Goal: Task Accomplishment & Management: Complete application form

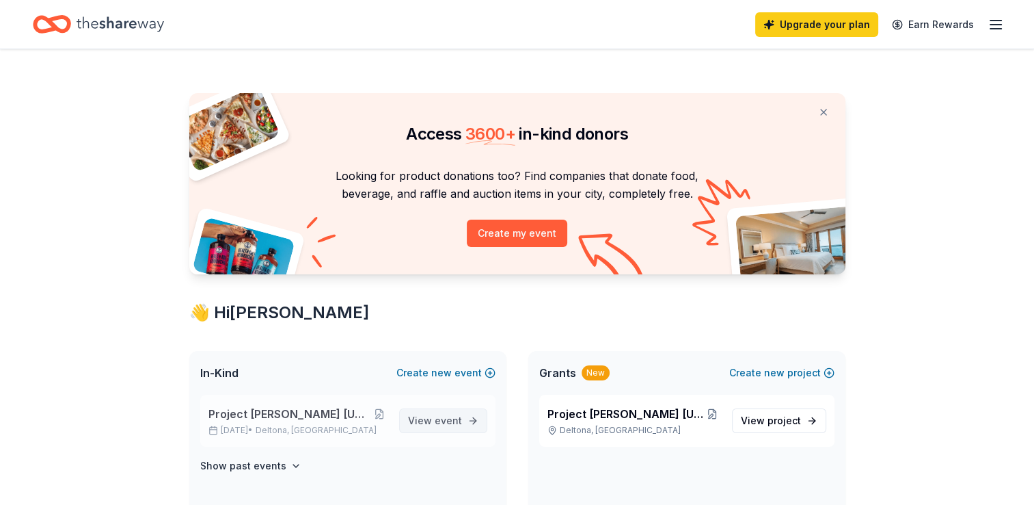
click at [440, 414] on span "event" at bounding box center [448, 420] width 27 height 12
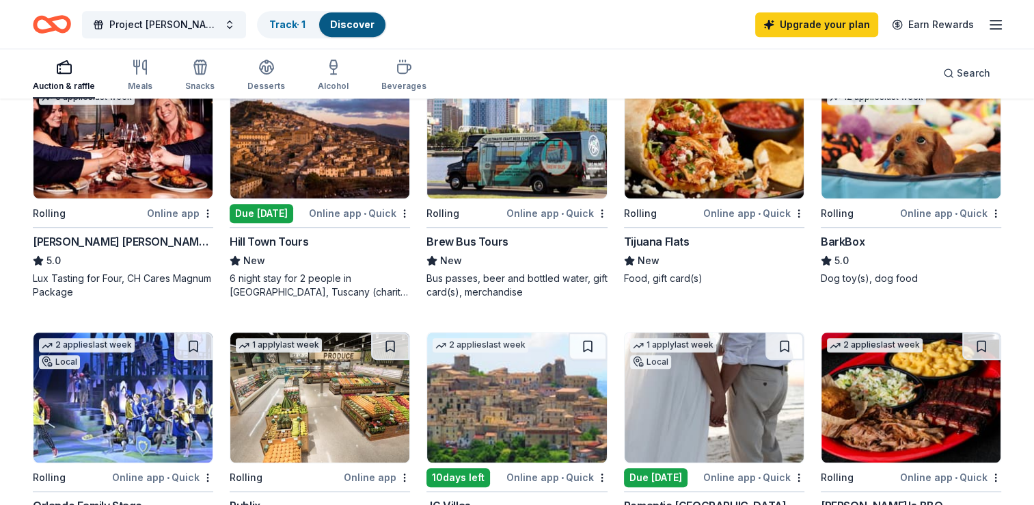
scroll to position [716, 0]
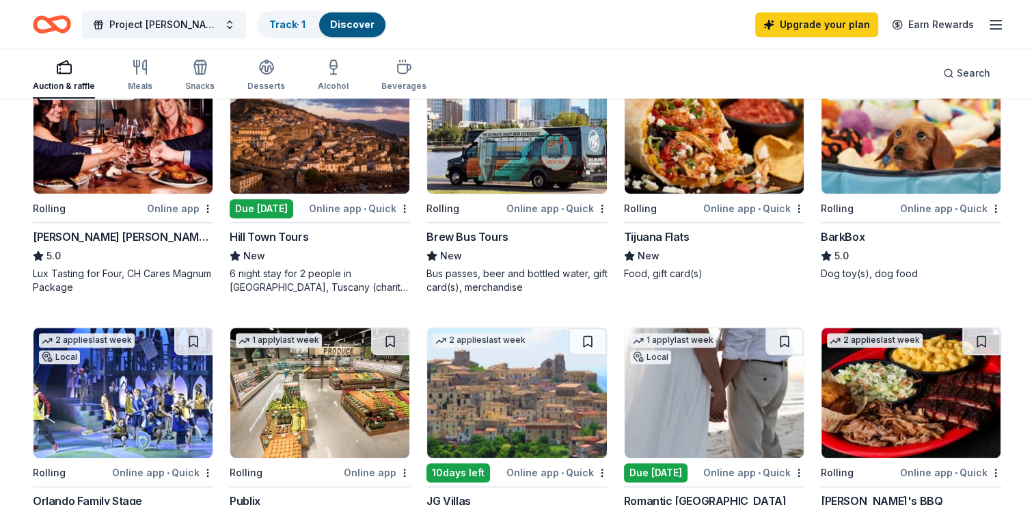
click at [710, 187] on img at bounding box center [714, 129] width 179 height 130
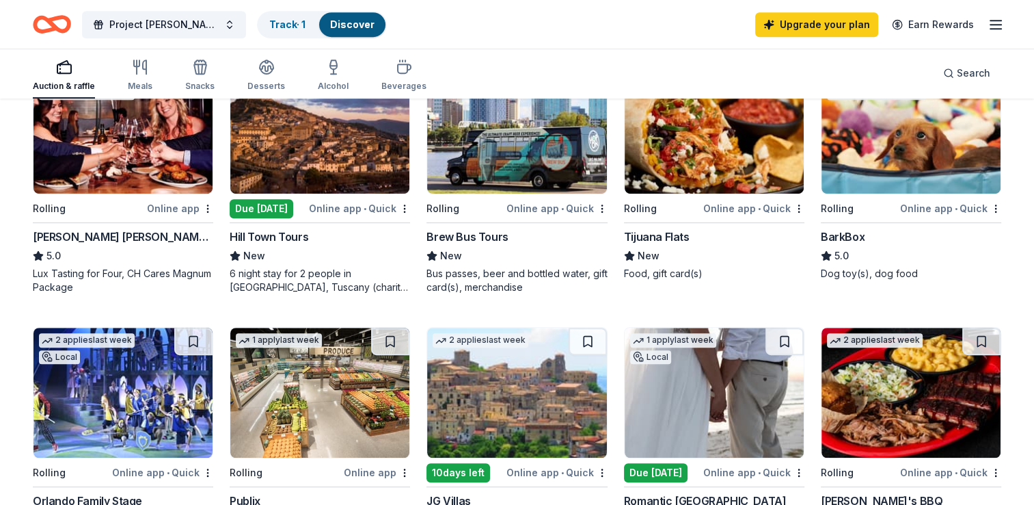
click at [728, 171] on img at bounding box center [714, 129] width 179 height 130
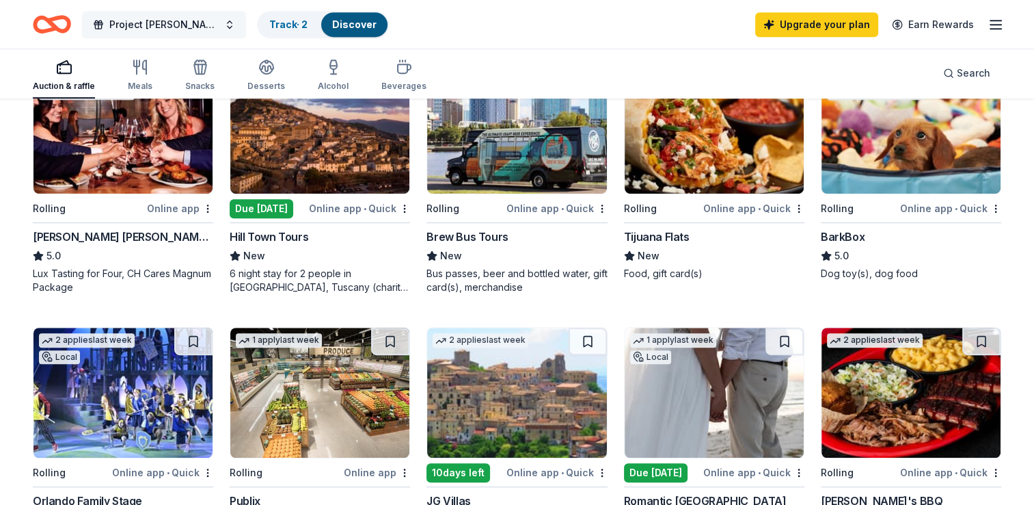
click at [228, 25] on button "Project [PERSON_NAME] [US_STATE] Poker Run" at bounding box center [164, 24] width 164 height 27
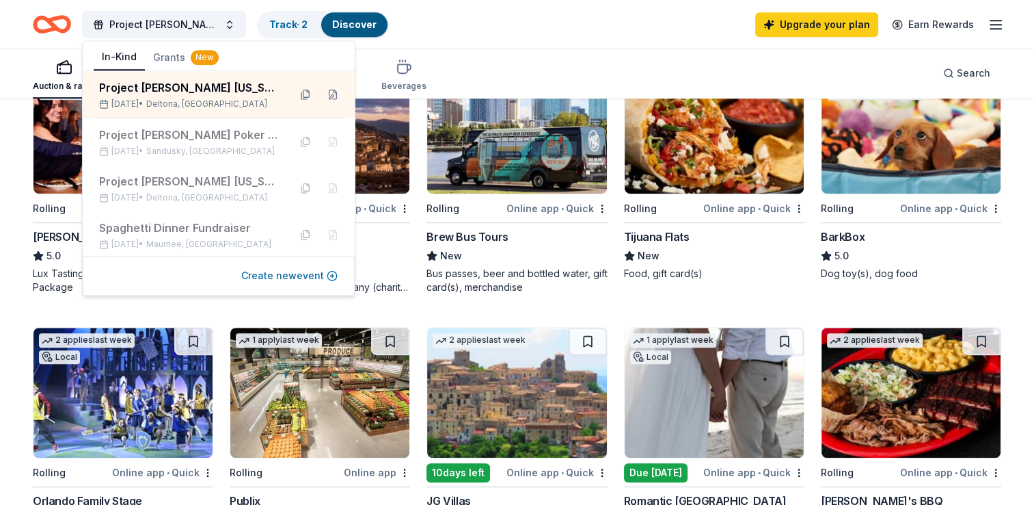
click at [284, 273] on button "Create new event" at bounding box center [289, 275] width 96 height 16
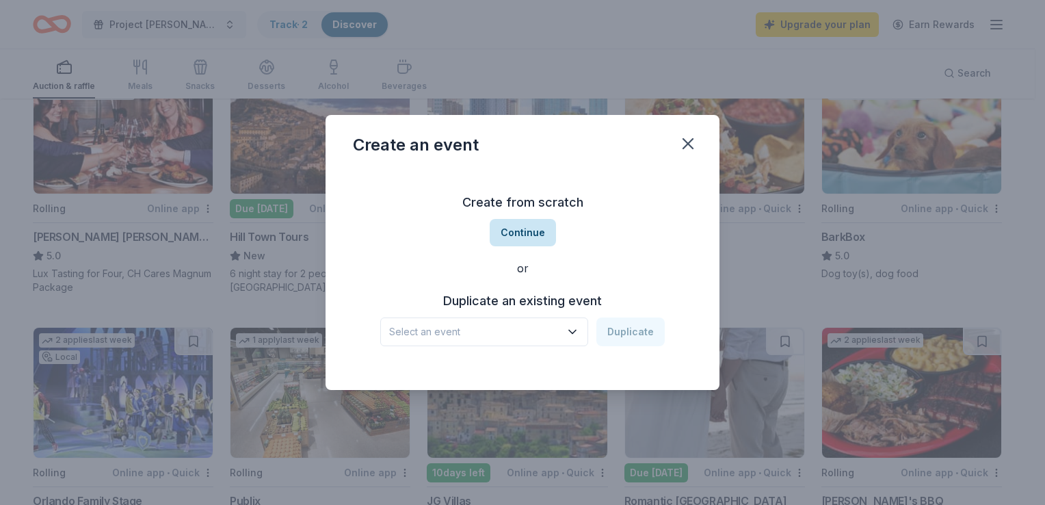
click at [513, 234] on button "Continue" at bounding box center [522, 232] width 66 height 27
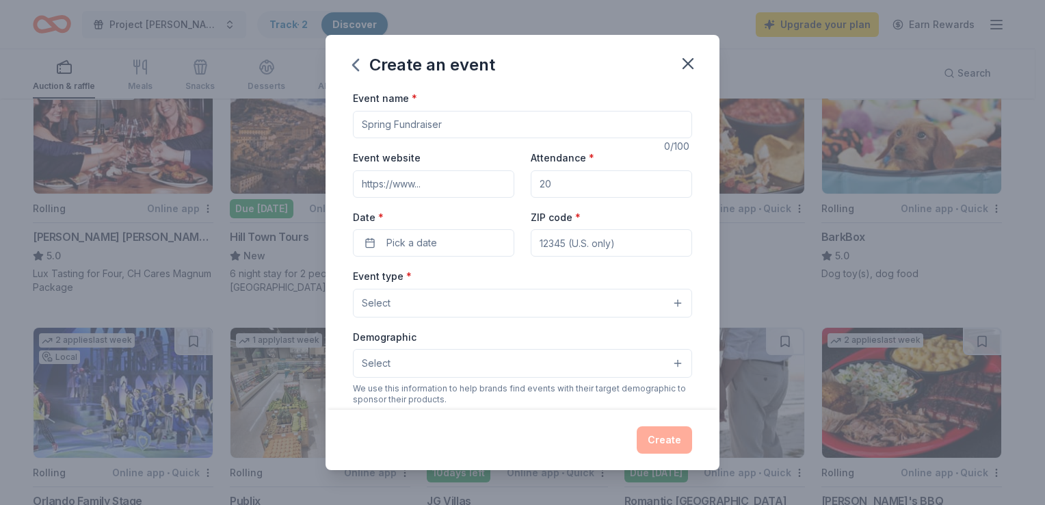
click at [415, 120] on input "Event name *" at bounding box center [522, 124] width 339 height 27
type input "Brevard County Golf Outing"
click at [410, 182] on input "Event website" at bounding box center [433, 183] width 161 height 27
type input "[DOMAIN_NAME]"
type input "200"
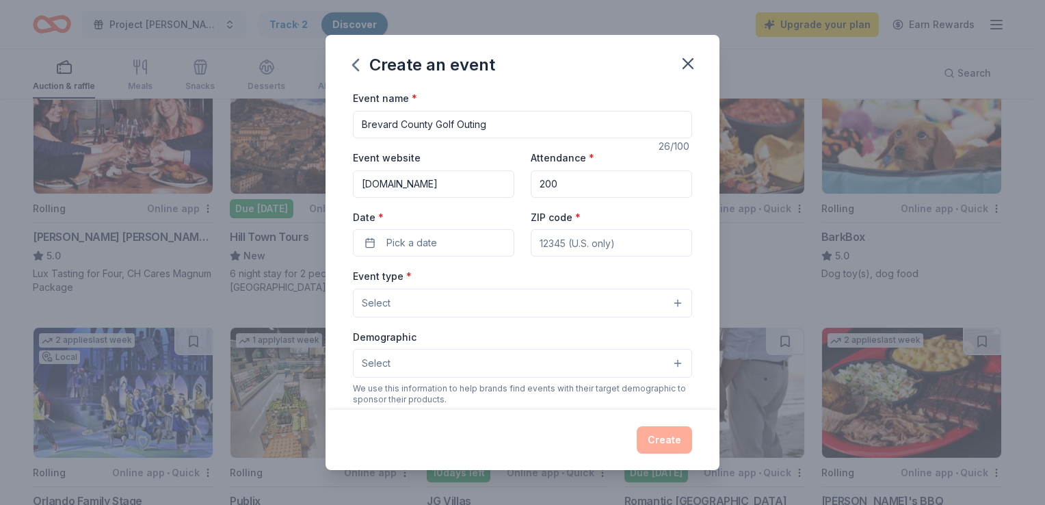
type input "[STREET_ADDRESS]"
click at [448, 239] on button "Pick a date" at bounding box center [433, 242] width 161 height 27
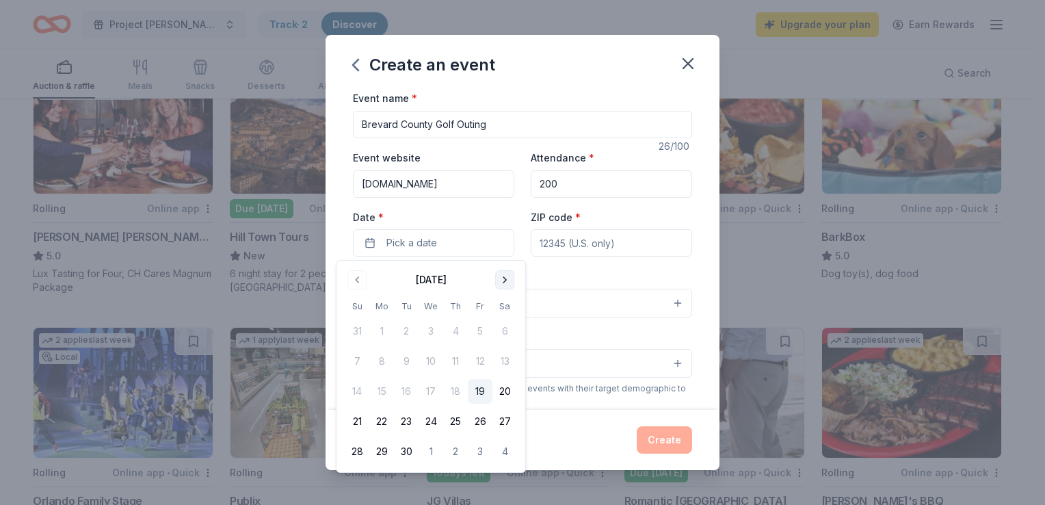
click at [502, 278] on button "Go to next month" at bounding box center [504, 279] width 19 height 19
click at [505, 415] on button "25" at bounding box center [504, 421] width 25 height 25
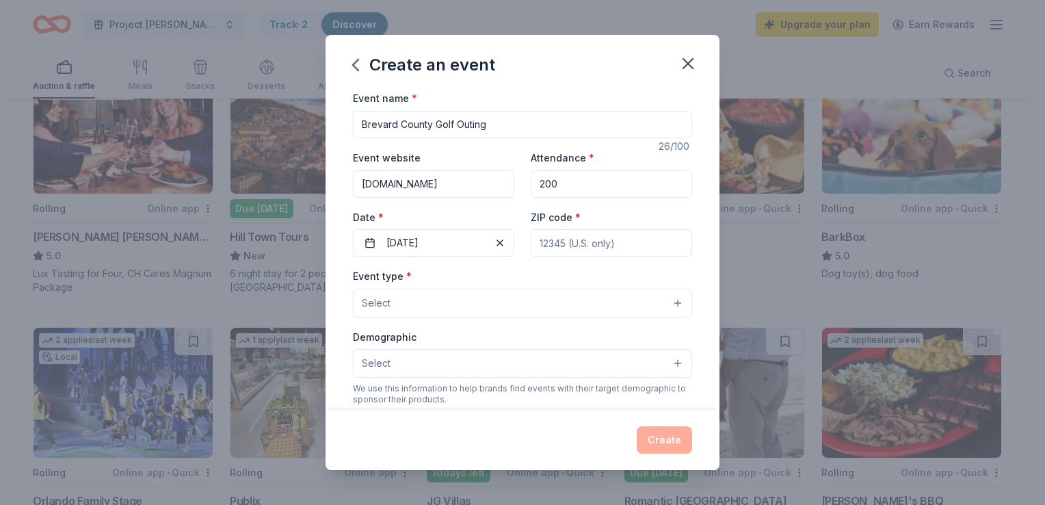
click at [575, 250] on input "ZIP code *" at bounding box center [610, 242] width 161 height 27
type input "32940"
click at [623, 297] on button "Select" at bounding box center [522, 302] width 339 height 29
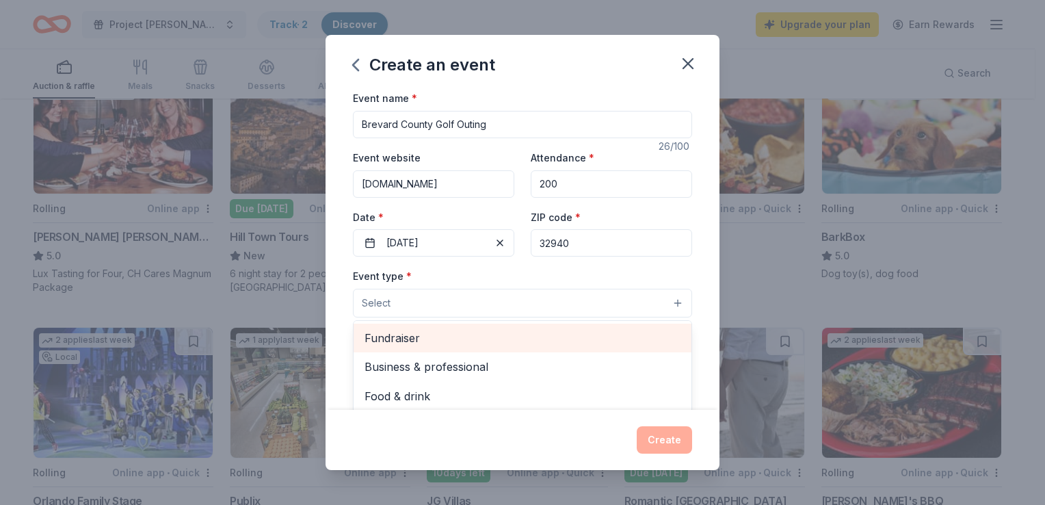
click at [574, 332] on span "Fundraiser" at bounding box center [522, 338] width 316 height 18
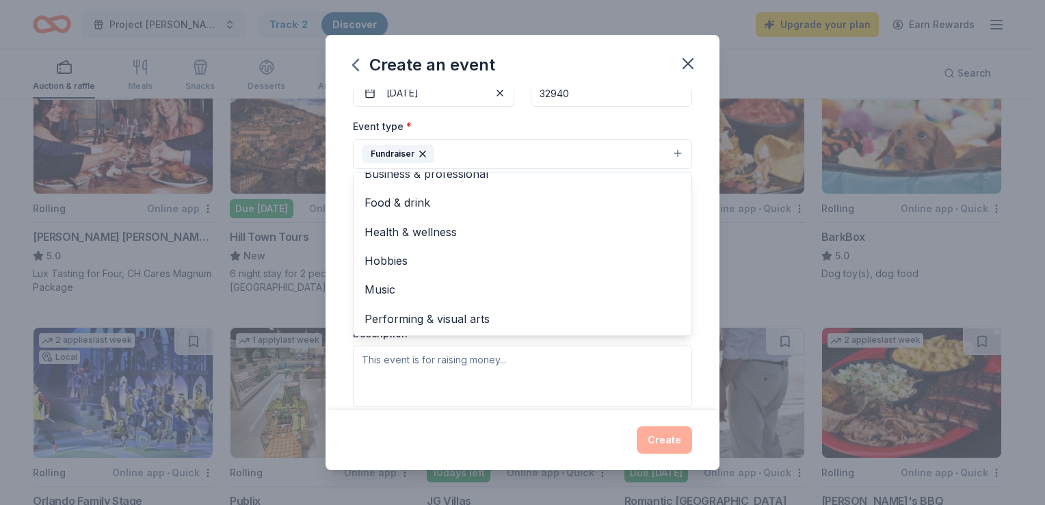
scroll to position [16, 0]
click at [568, 363] on div "Event type * Fundraiser Business & professional Food & drink Health & wellness …" at bounding box center [522, 262] width 339 height 289
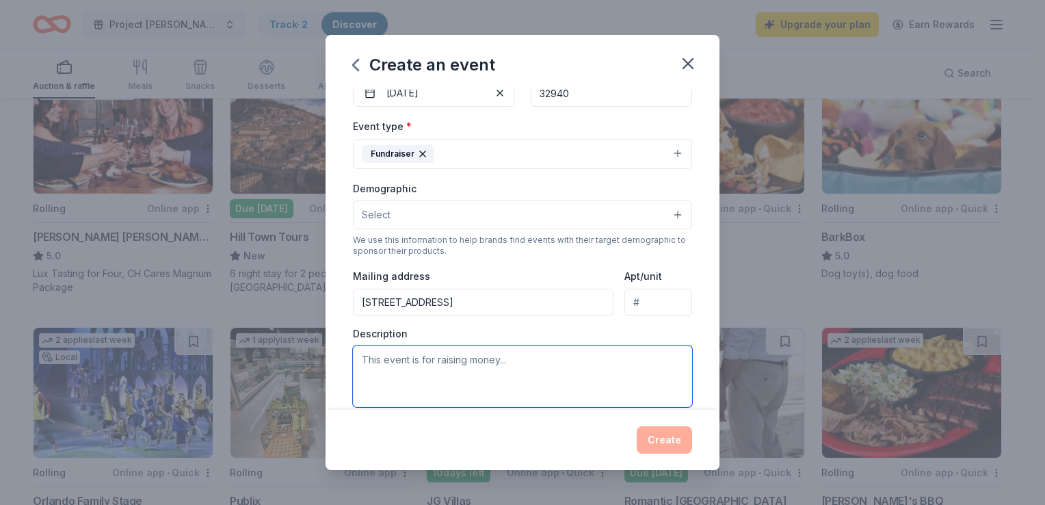
click at [438, 365] on textarea at bounding box center [522, 376] width 339 height 62
type textarea "Kids in Brevard County who have lost a parent to overdose"
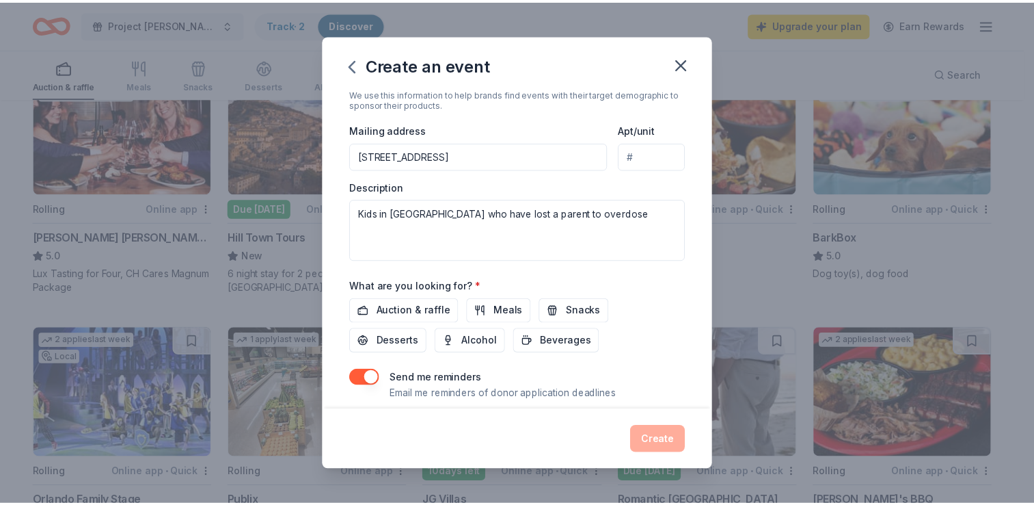
scroll to position [334, 0]
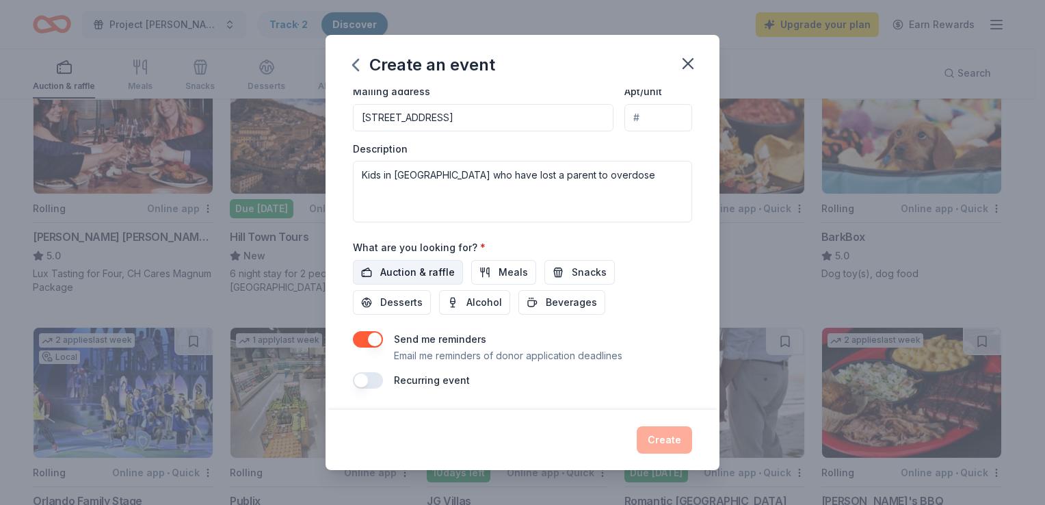
click at [414, 268] on span "Auction & raffle" at bounding box center [417, 272] width 75 height 16
click at [660, 436] on button "Create" at bounding box center [663, 439] width 55 height 27
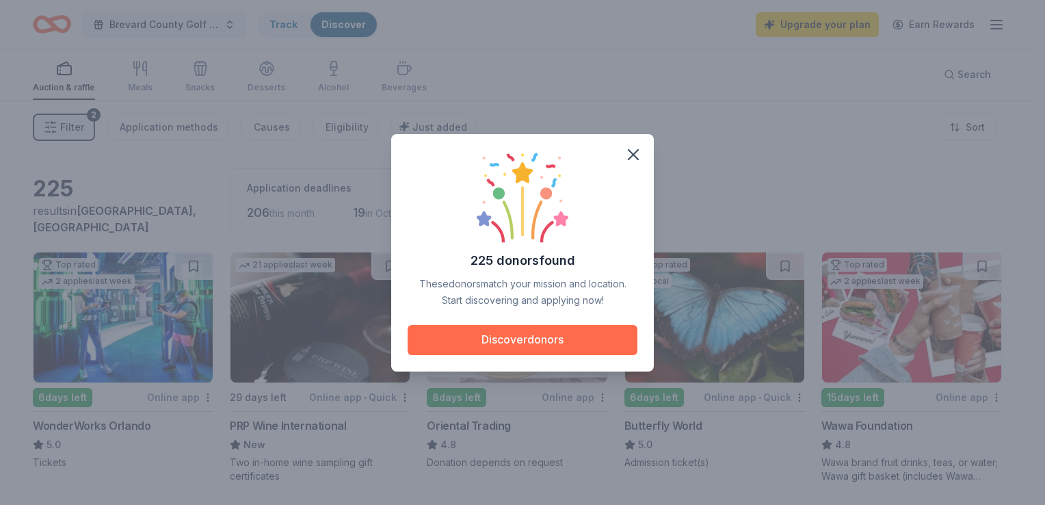
click at [512, 347] on button "Discover donors" at bounding box center [522, 340] width 230 height 30
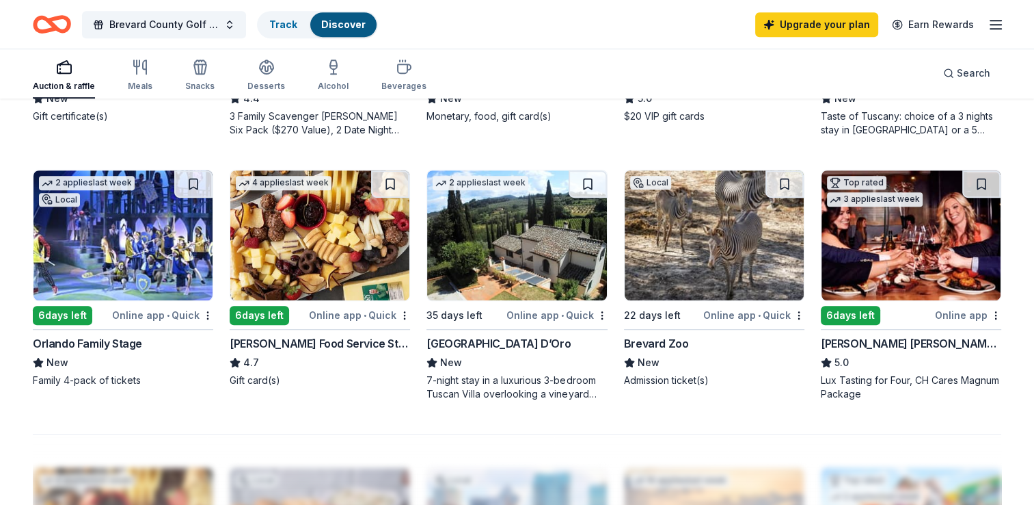
scroll to position [889, 0]
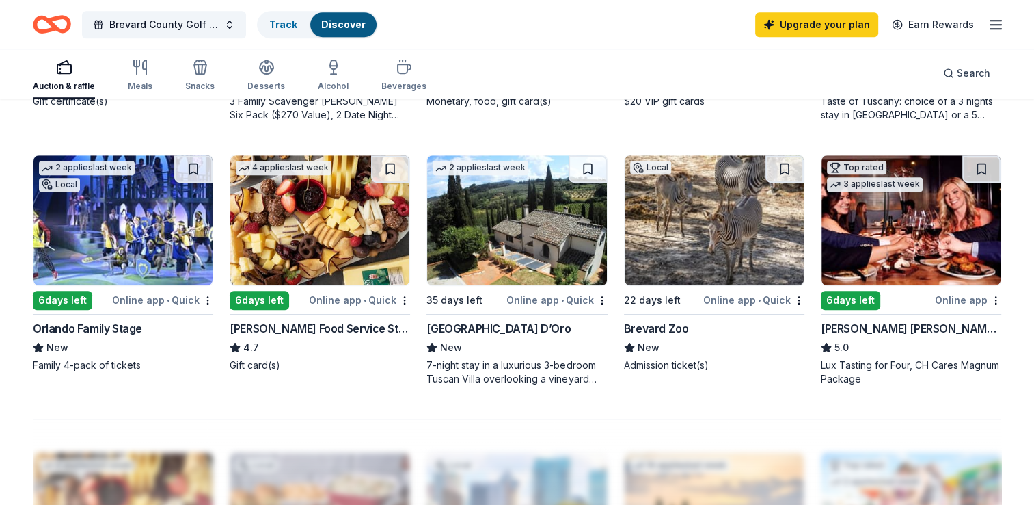
click at [704, 237] on img at bounding box center [714, 220] width 179 height 130
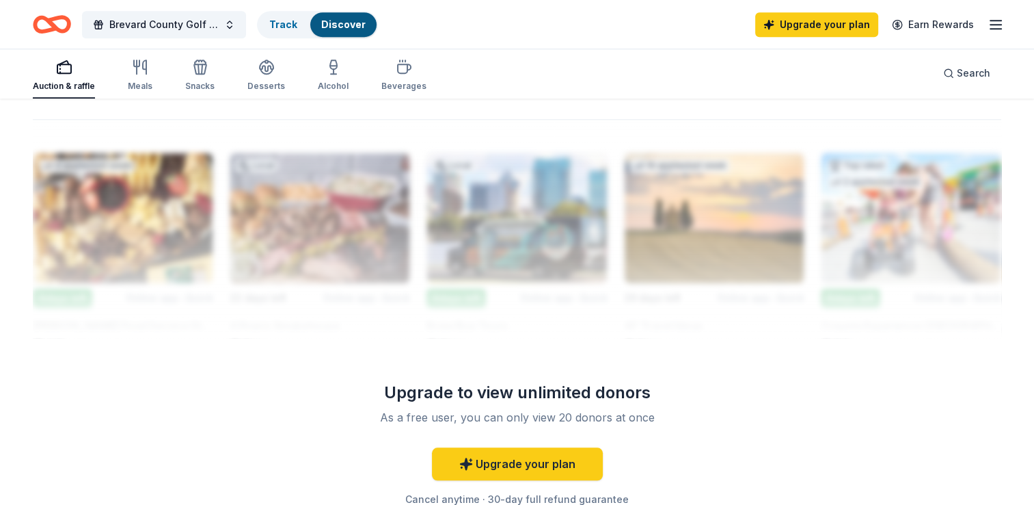
scroll to position [1192, 0]
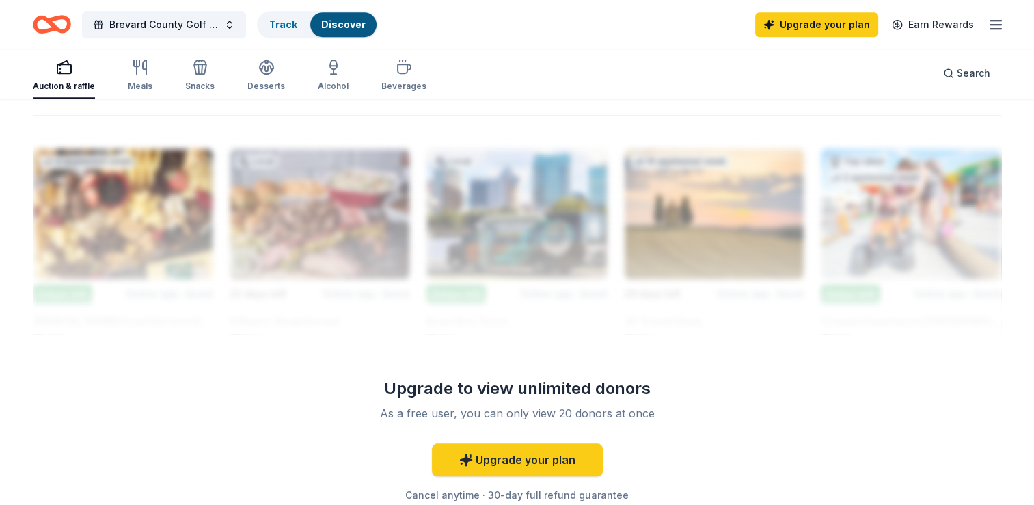
click at [913, 212] on div at bounding box center [517, 224] width 969 height 219
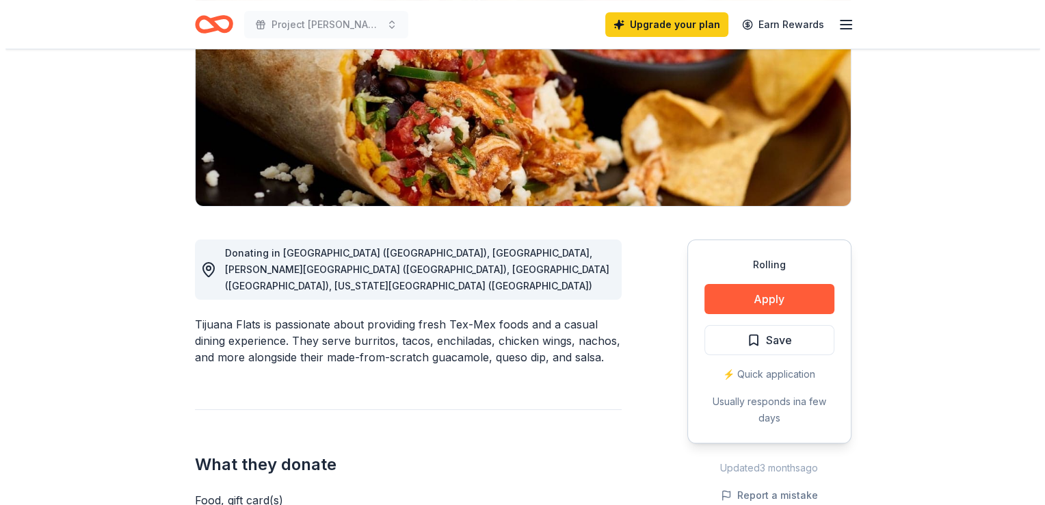
scroll to position [220, 0]
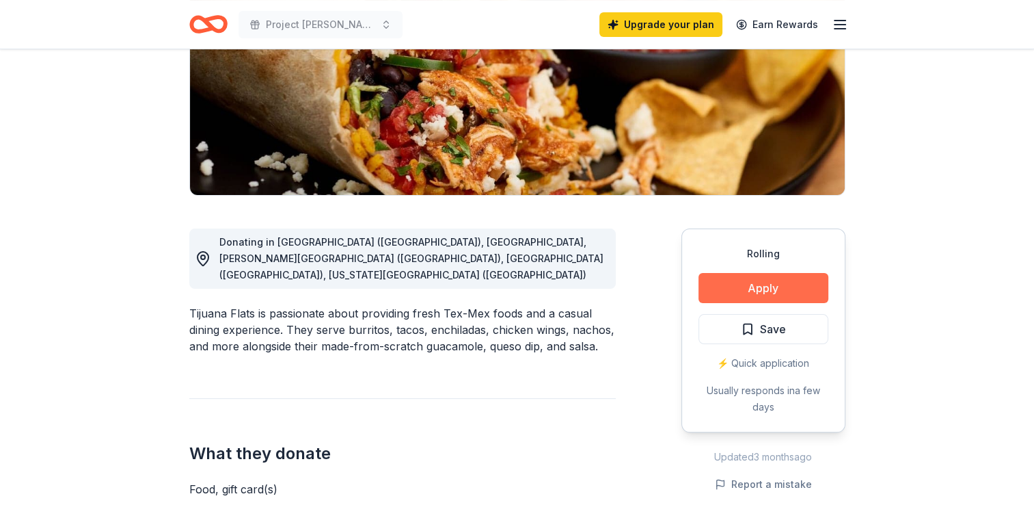
click at [757, 283] on button "Apply" at bounding box center [764, 288] width 130 height 30
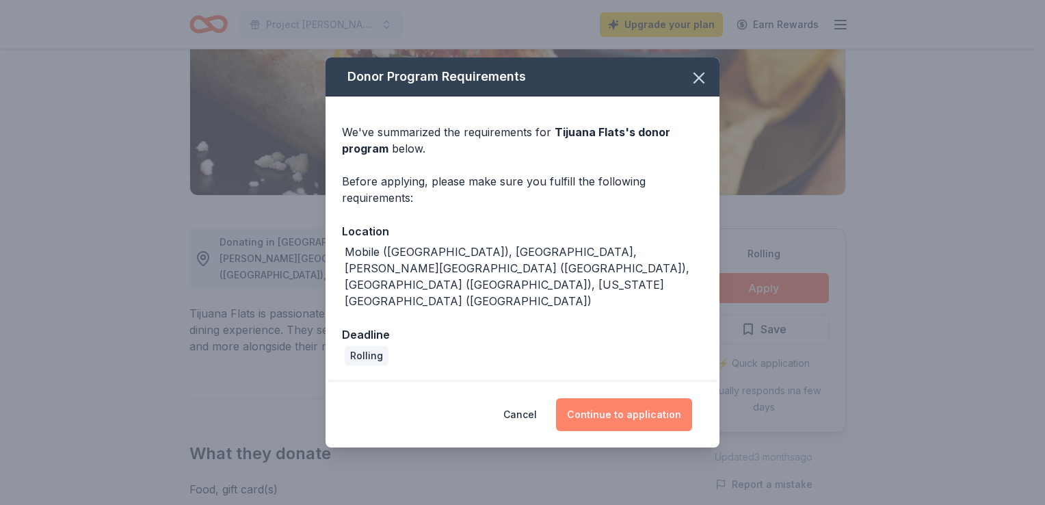
click at [652, 398] on button "Continue to application" at bounding box center [624, 414] width 136 height 33
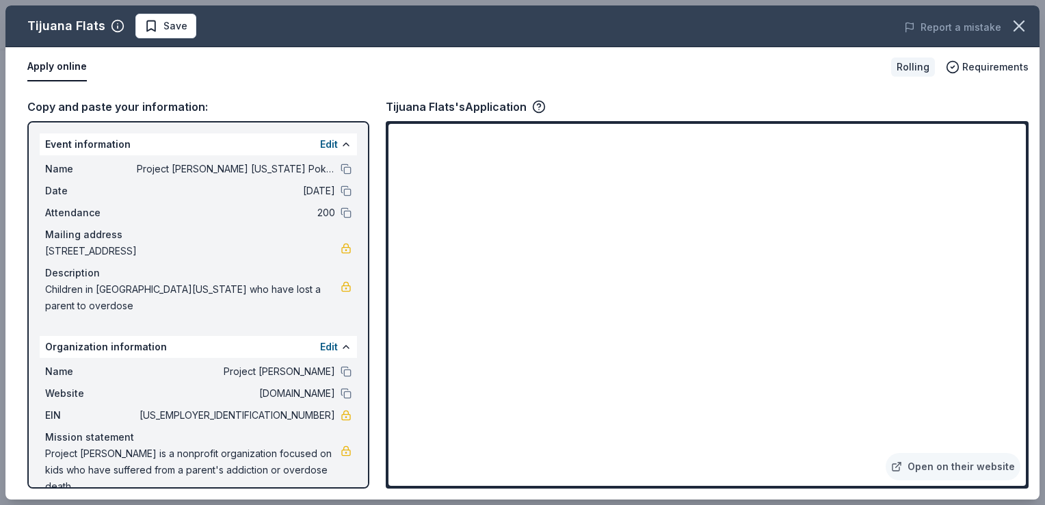
drag, startPoint x: 1042, startPoint y: 147, endPoint x: 1041, endPoint y: 175, distance: 28.0
click at [1034, 175] on div "Tijuana Flats Save Report a mistake Apply online Rolling Requirements Copy and …" at bounding box center [522, 252] width 1045 height 505
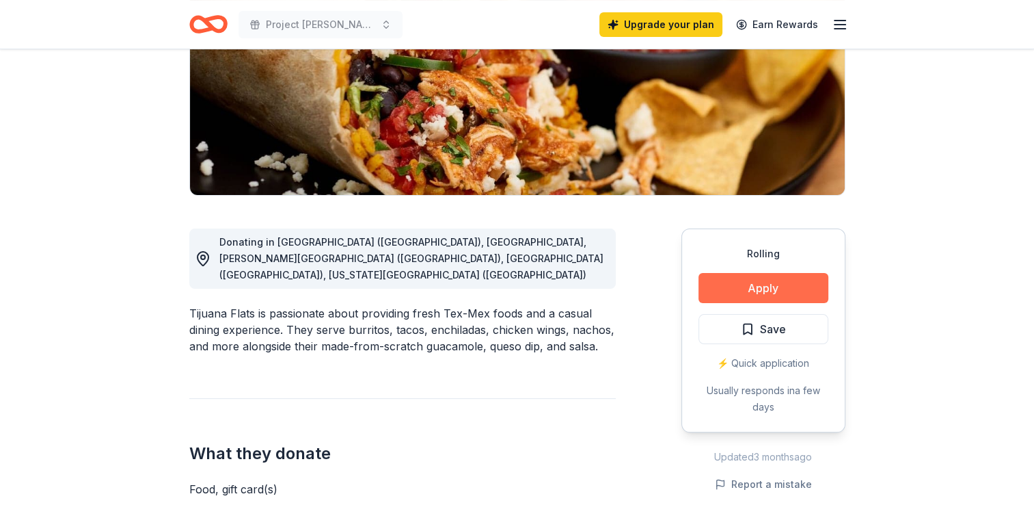
click at [768, 291] on button "Apply" at bounding box center [764, 288] width 130 height 30
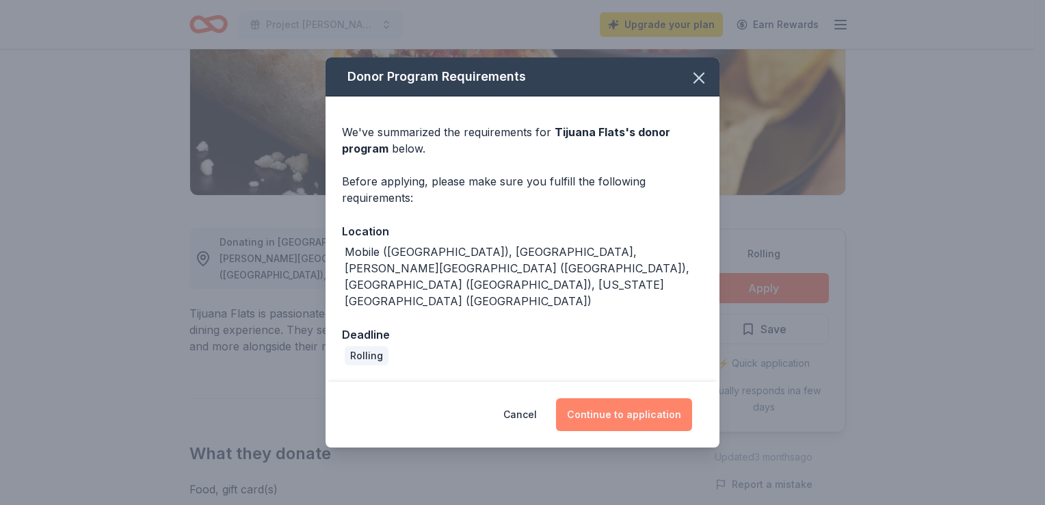
click at [600, 398] on button "Continue to application" at bounding box center [624, 414] width 136 height 33
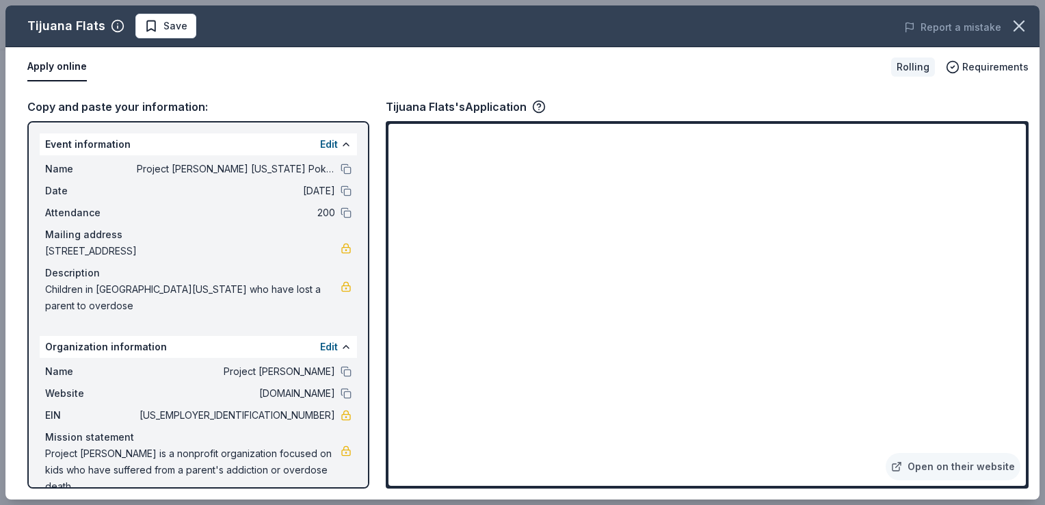
drag, startPoint x: 139, startPoint y: 188, endPoint x: 125, endPoint y: 175, distance: 18.9
click at [125, 175] on span "Name" at bounding box center [91, 169] width 92 height 16
drag, startPoint x: 320, startPoint y: 452, endPoint x: 120, endPoint y: 428, distance: 201.0
click at [120, 445] on span "Project [PERSON_NAME] is a nonprofit organization focused on kids who have suff…" at bounding box center [192, 469] width 295 height 49
click at [131, 108] on div "Copy and paste your information:" at bounding box center [198, 107] width 342 height 18
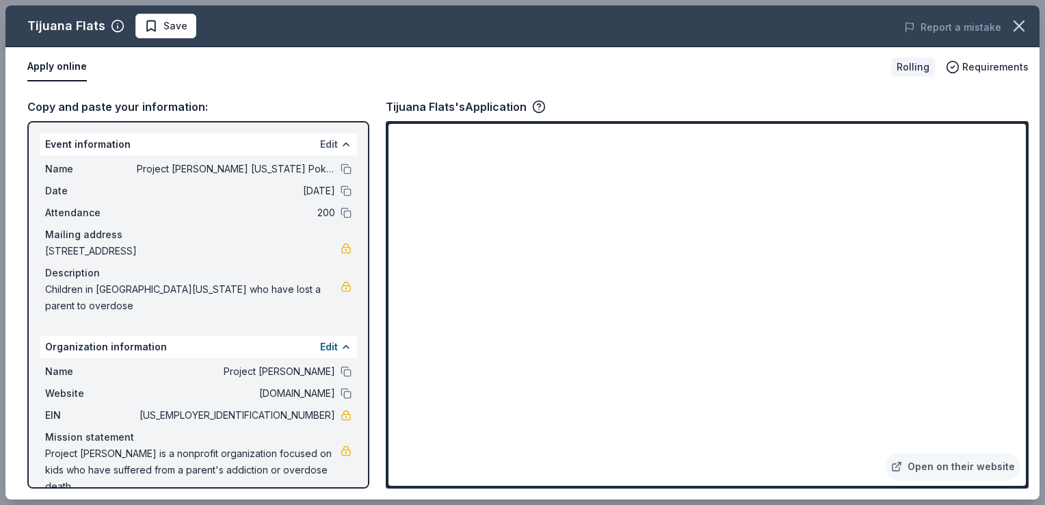
click at [331, 142] on button "Edit" at bounding box center [329, 144] width 18 height 16
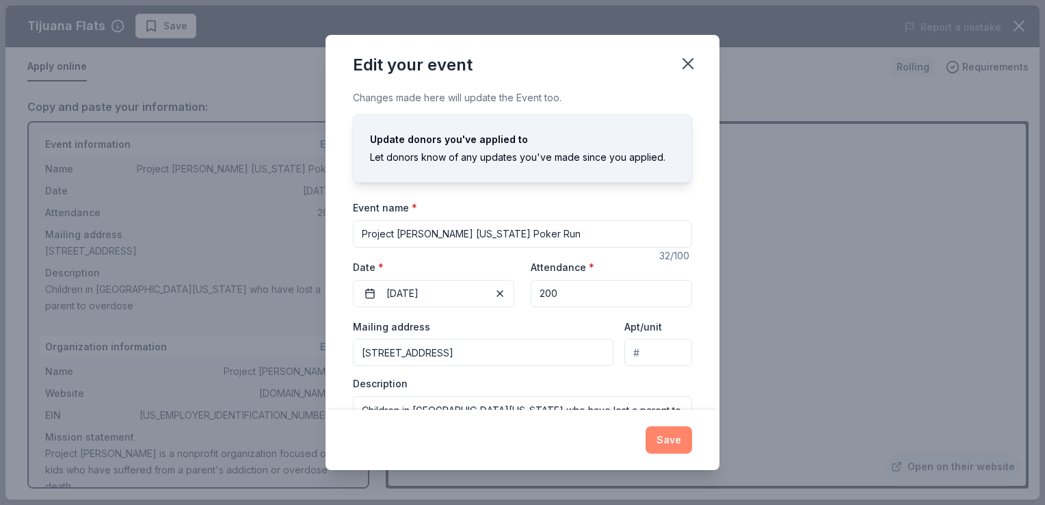
click at [670, 433] on button "Save" at bounding box center [668, 439] width 46 height 27
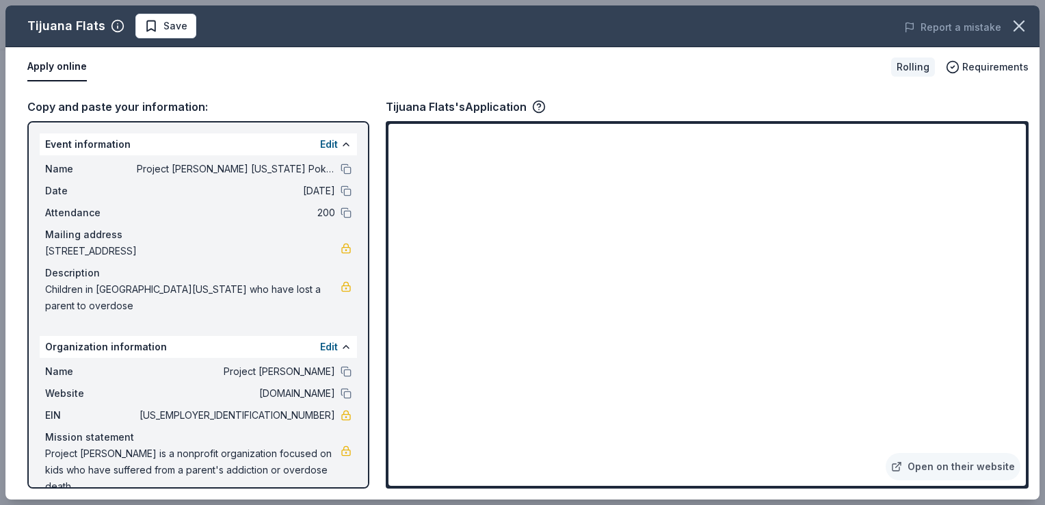
drag, startPoint x: 191, startPoint y: 230, endPoint x: 46, endPoint y: 66, distance: 219.4
click at [46, 66] on button "Apply online" at bounding box center [56, 67] width 59 height 29
click at [973, 468] on link "Open on their website" at bounding box center [952, 466] width 135 height 27
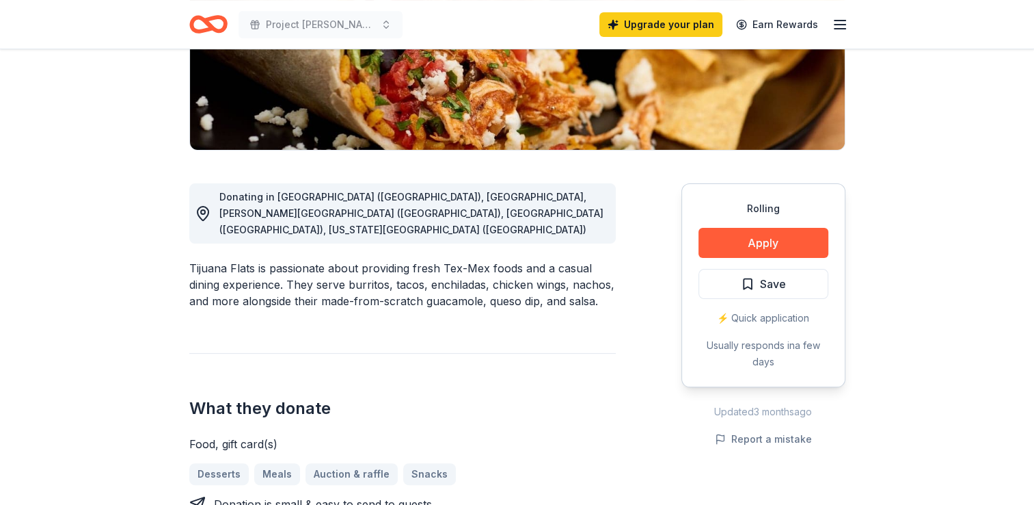
scroll to position [274, 0]
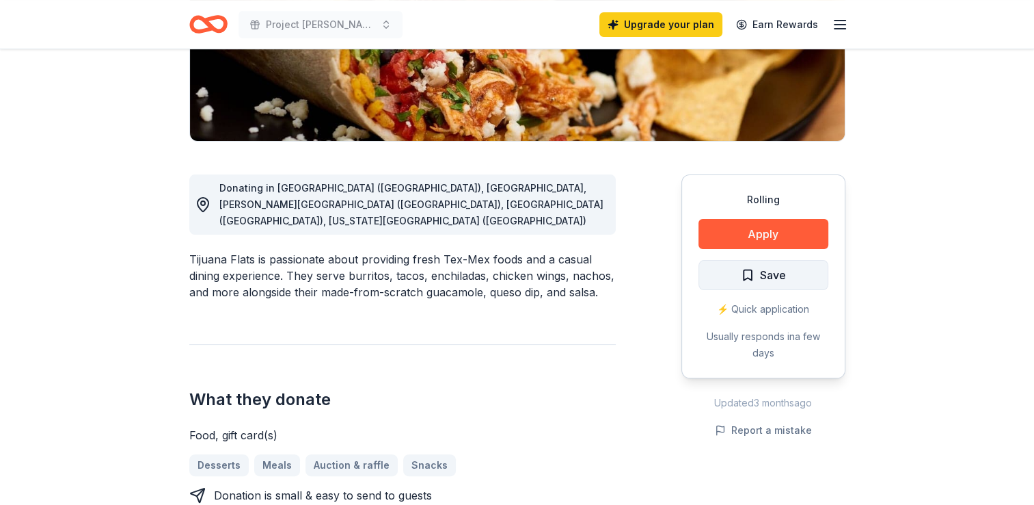
click at [767, 278] on span "Save" at bounding box center [773, 275] width 26 height 18
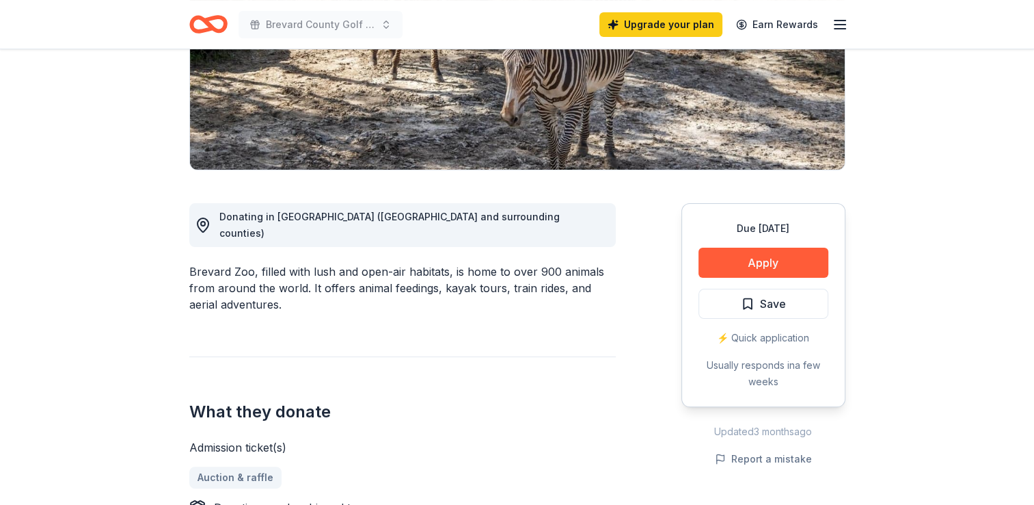
scroll to position [247, 0]
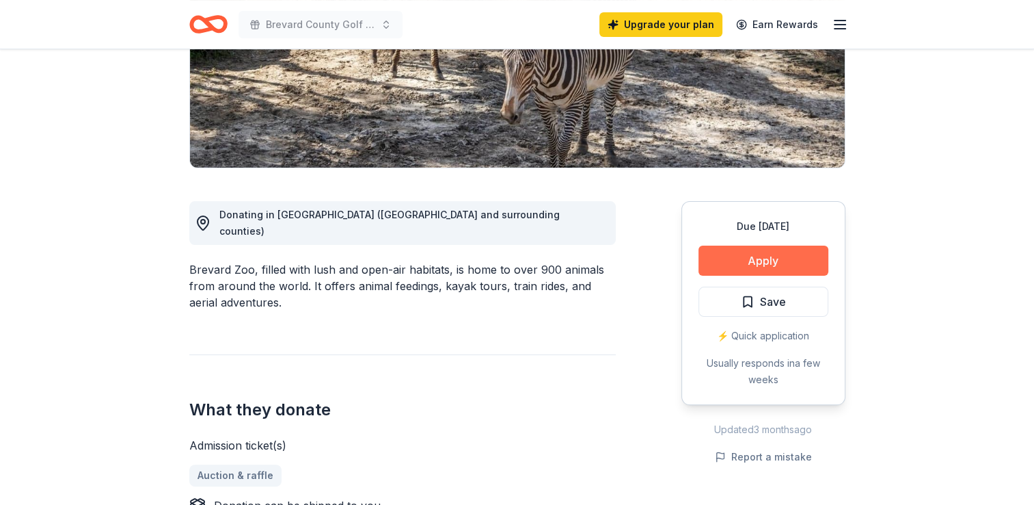
click at [770, 257] on button "Apply" at bounding box center [764, 260] width 130 height 30
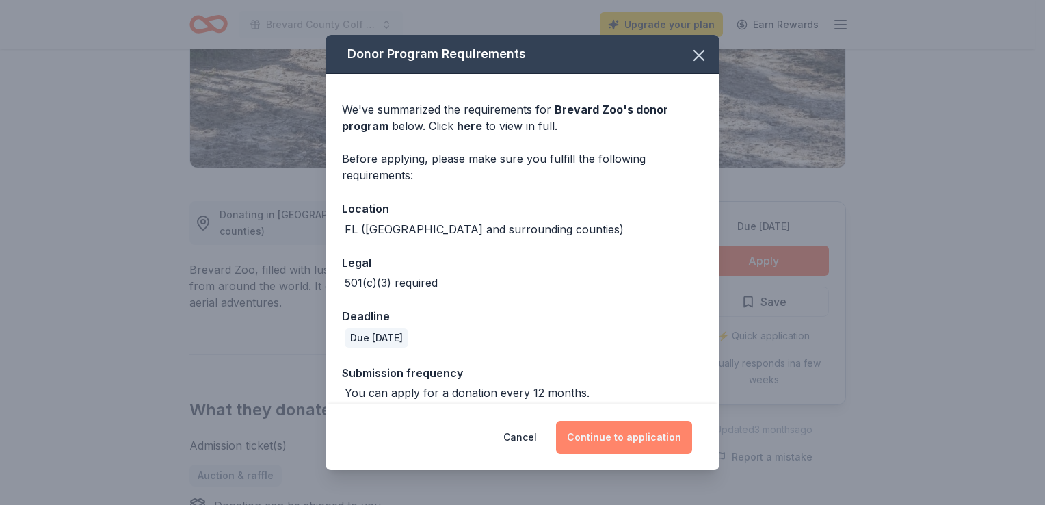
click at [645, 427] on button "Continue to application" at bounding box center [624, 436] width 136 height 33
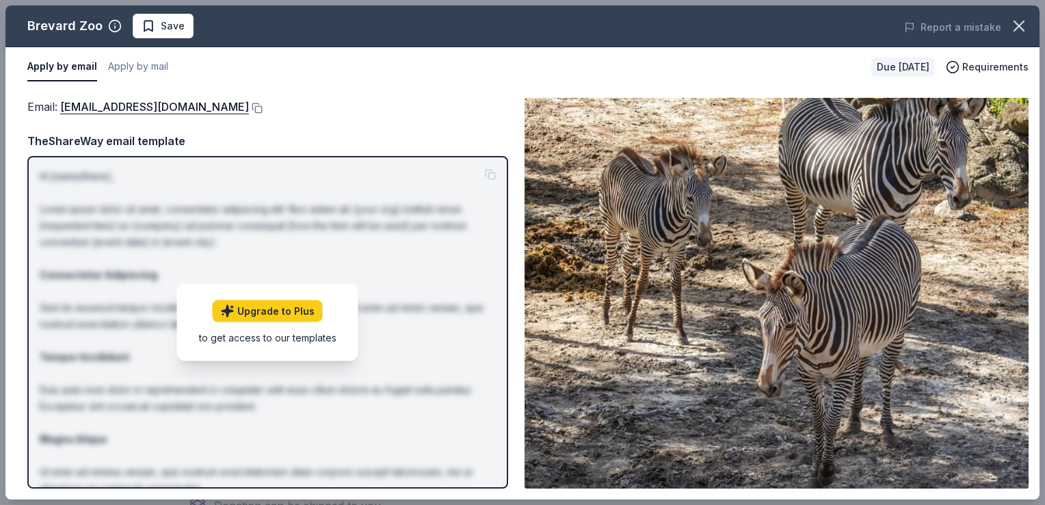
drag, startPoint x: 1042, startPoint y: 108, endPoint x: 1047, endPoint y: 141, distance: 33.2
click at [1034, 141] on html "Brevard County Golf Outing Upgrade your plan Earn Rewards Due in 22 days Share …" at bounding box center [522, 5] width 1045 height 505
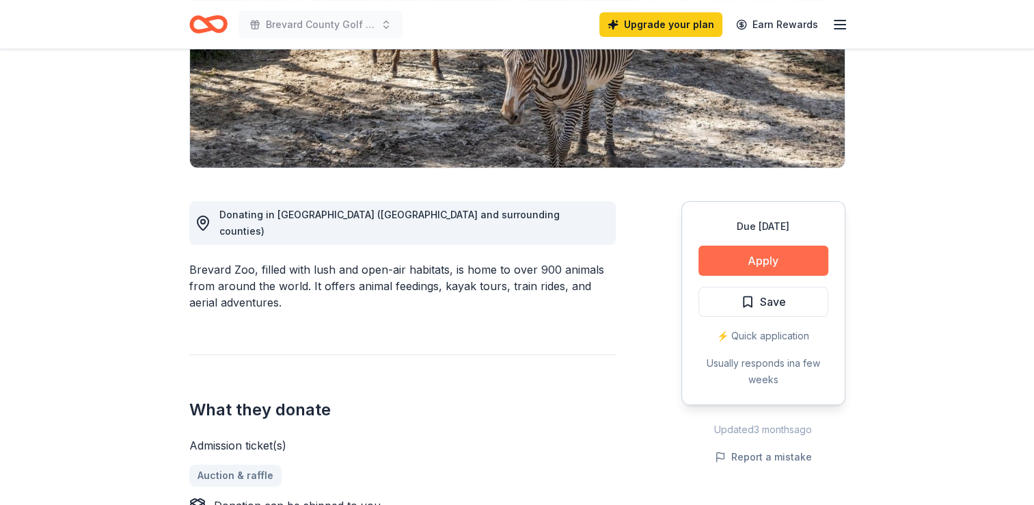
click at [764, 258] on button "Apply" at bounding box center [764, 260] width 130 height 30
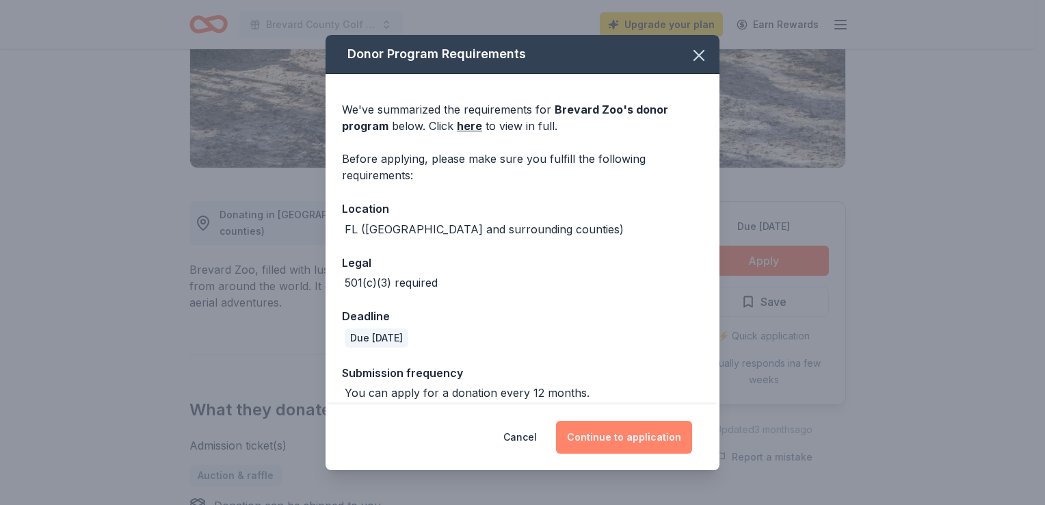
click at [596, 436] on button "Continue to application" at bounding box center [624, 436] width 136 height 33
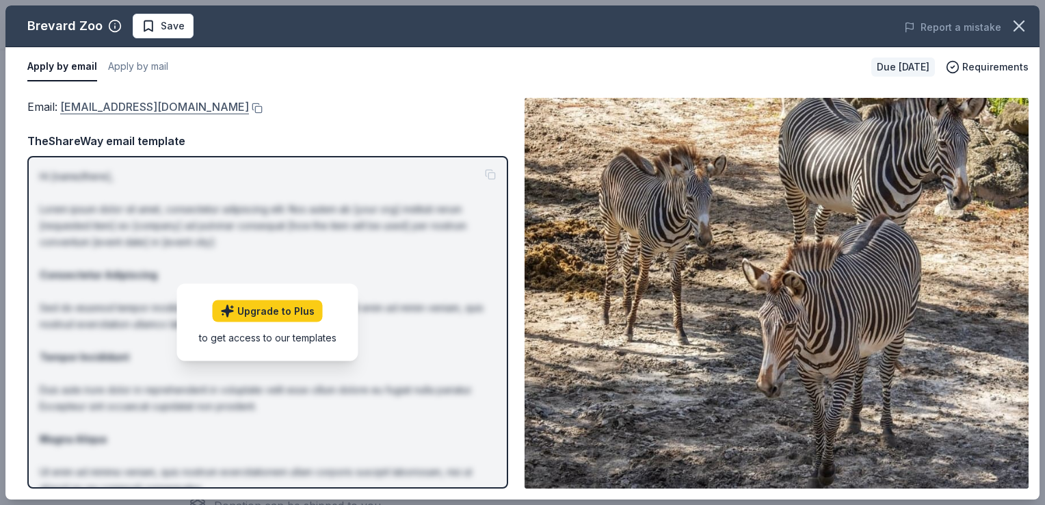
click at [165, 103] on link "deptguestservices@brevardzoo.org" at bounding box center [154, 107] width 189 height 18
click at [260, 107] on button at bounding box center [256, 108] width 14 height 11
drag, startPoint x: 1040, startPoint y: 113, endPoint x: 1044, endPoint y: 150, distance: 37.1
click at [1034, 150] on html "Brevard County Golf Outing Upgrade your plan Earn Rewards Due in 22 days Share …" at bounding box center [522, 5] width 1045 height 505
